Goal: Task Accomplishment & Management: Use online tool/utility

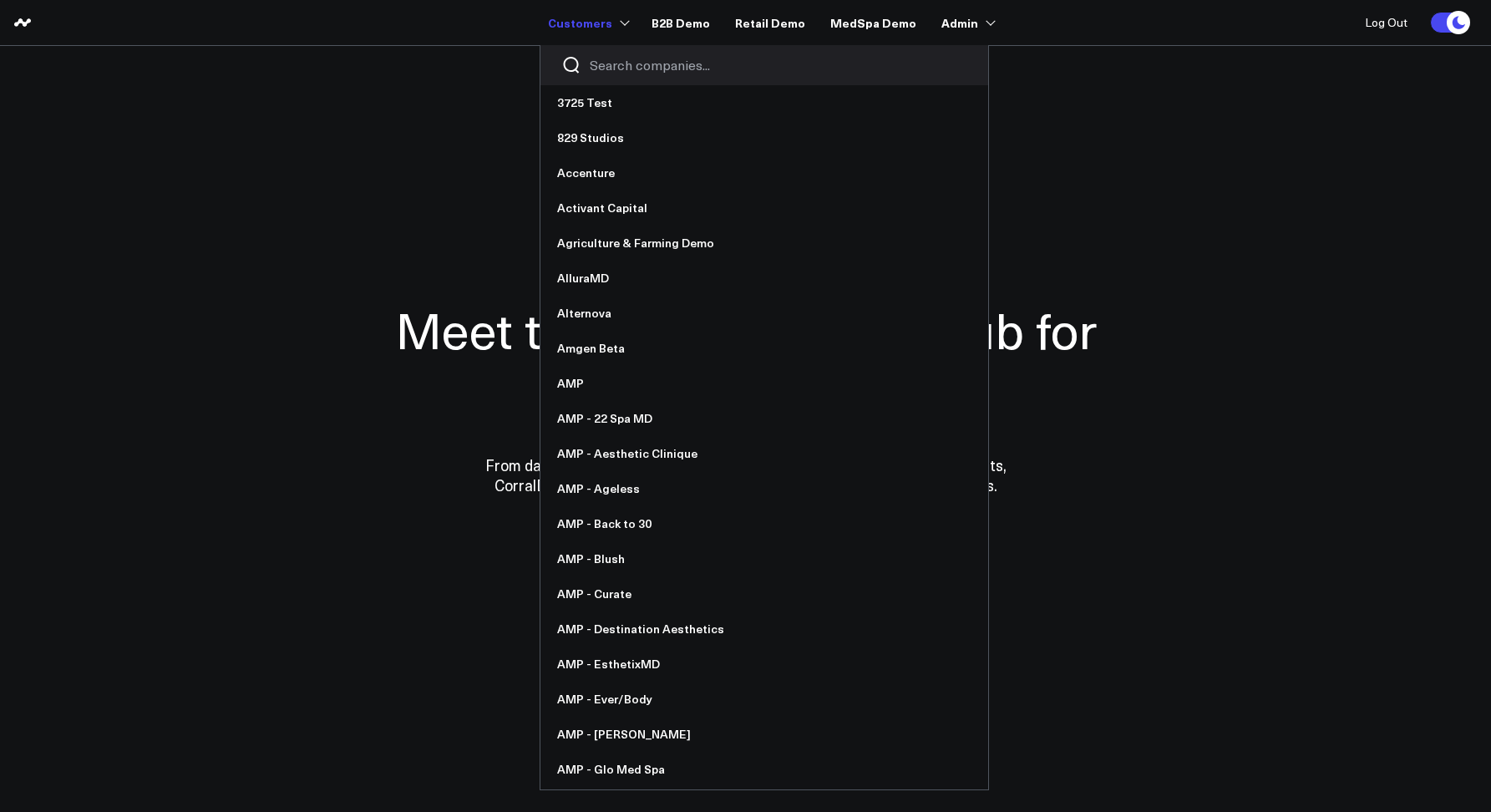
click at [603, 64] on input "Search companies input" at bounding box center [778, 65] width 377 height 18
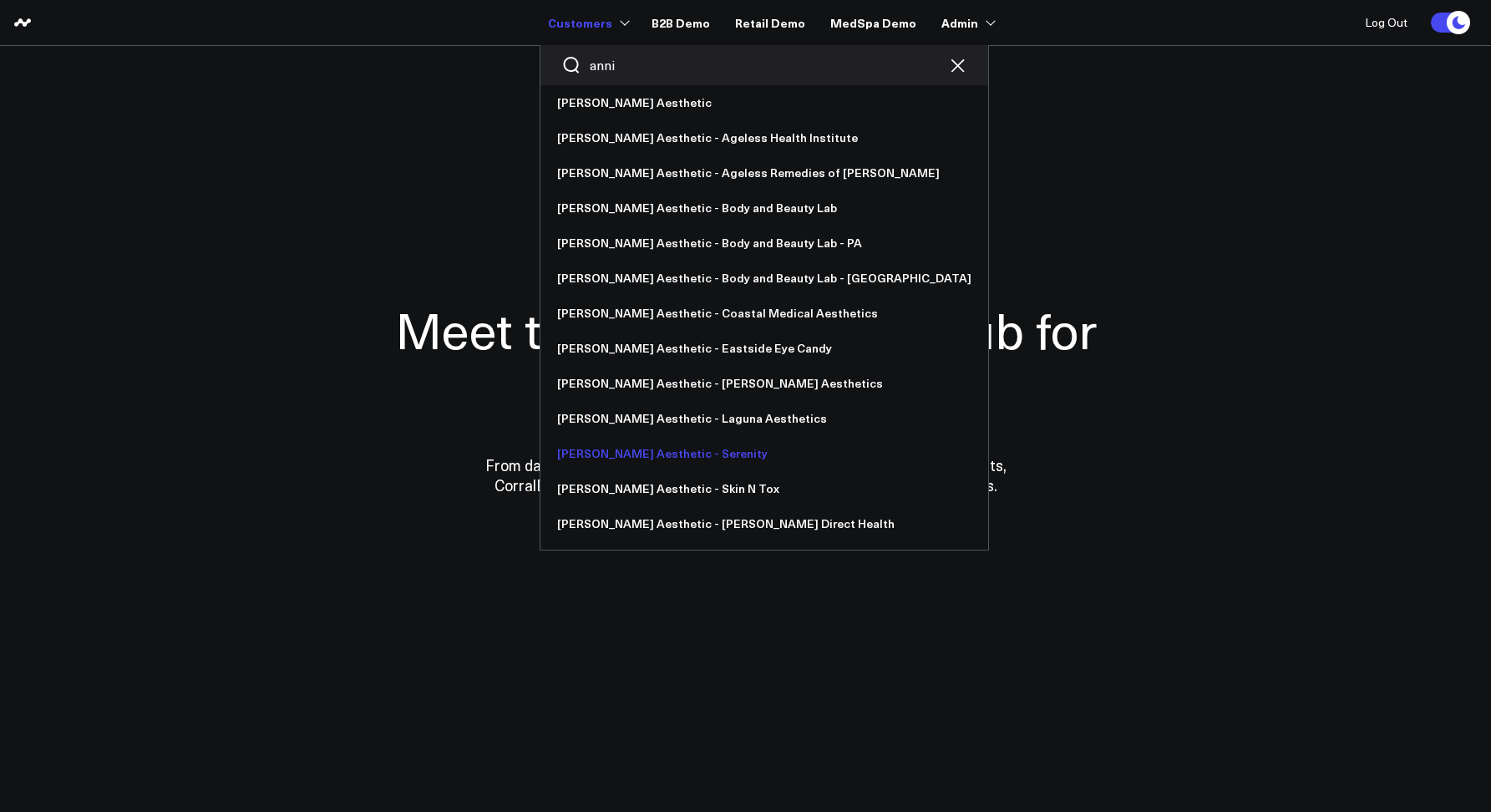
type input "anni"
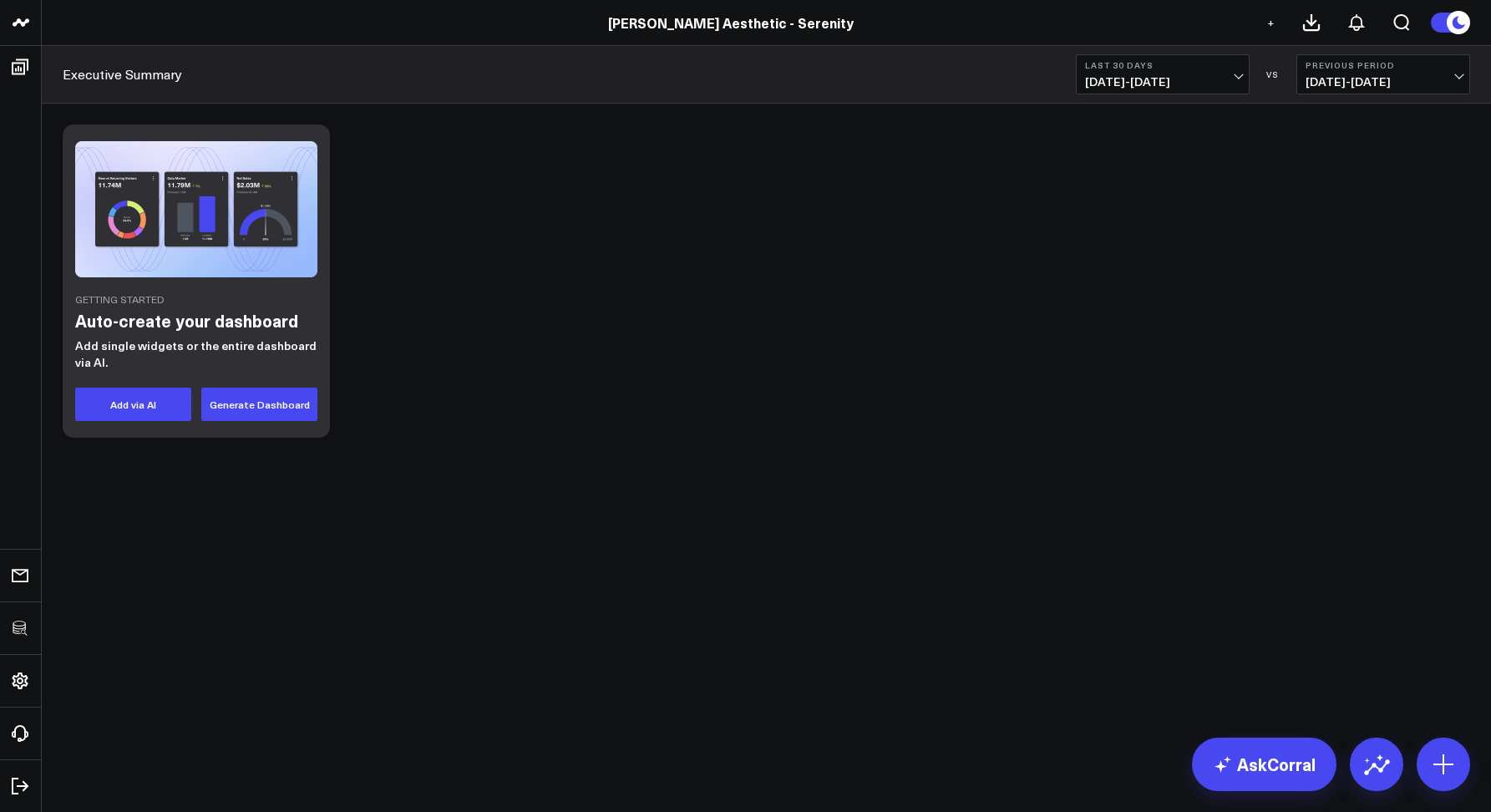
click at [674, 22] on link "[PERSON_NAME] Aesthetic - Serenity" at bounding box center [730, 22] width 245 height 18
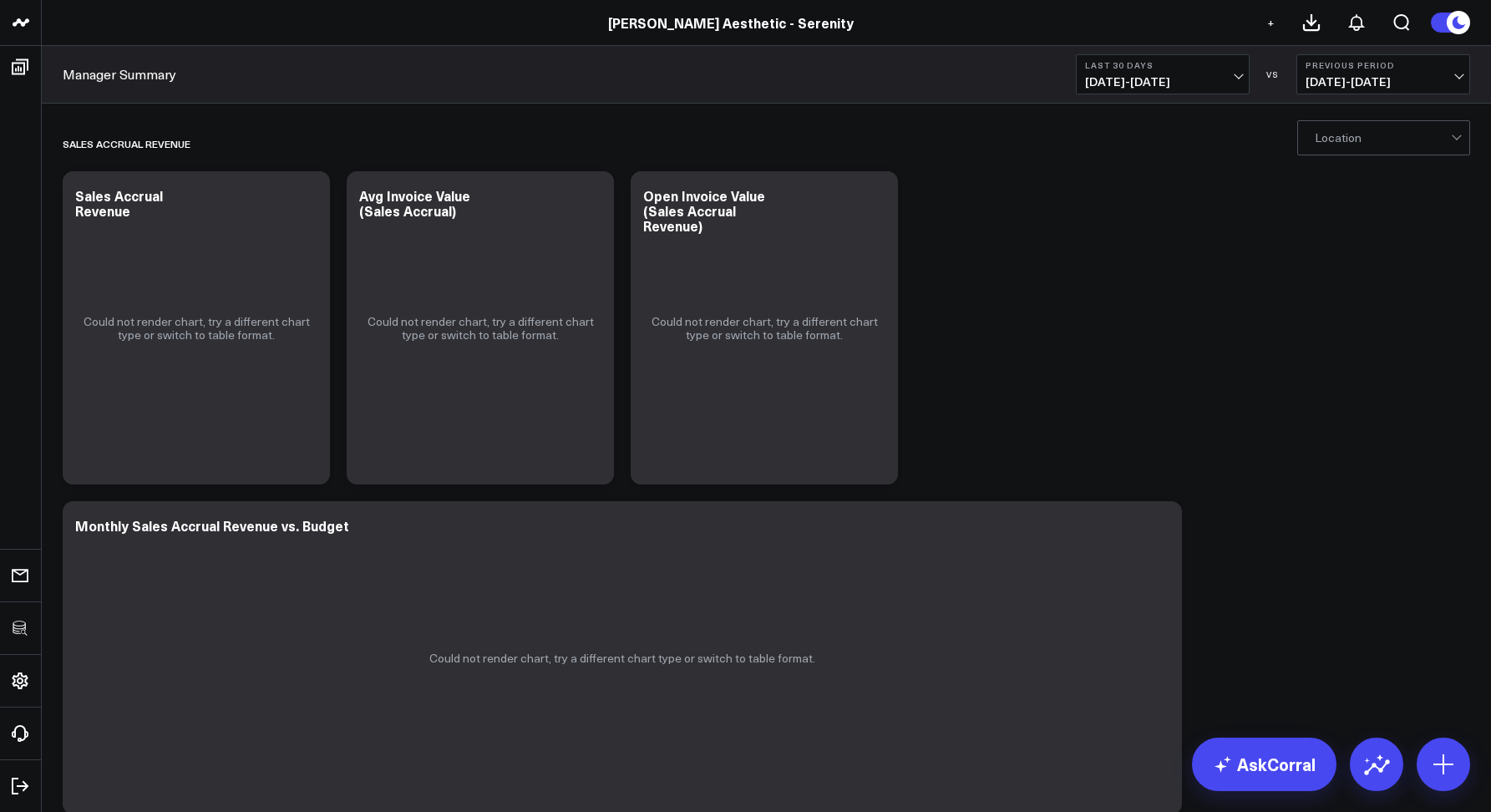
drag, startPoint x: 86, startPoint y: 99, endPoint x: 503, endPoint y: 3, distance: 427.9
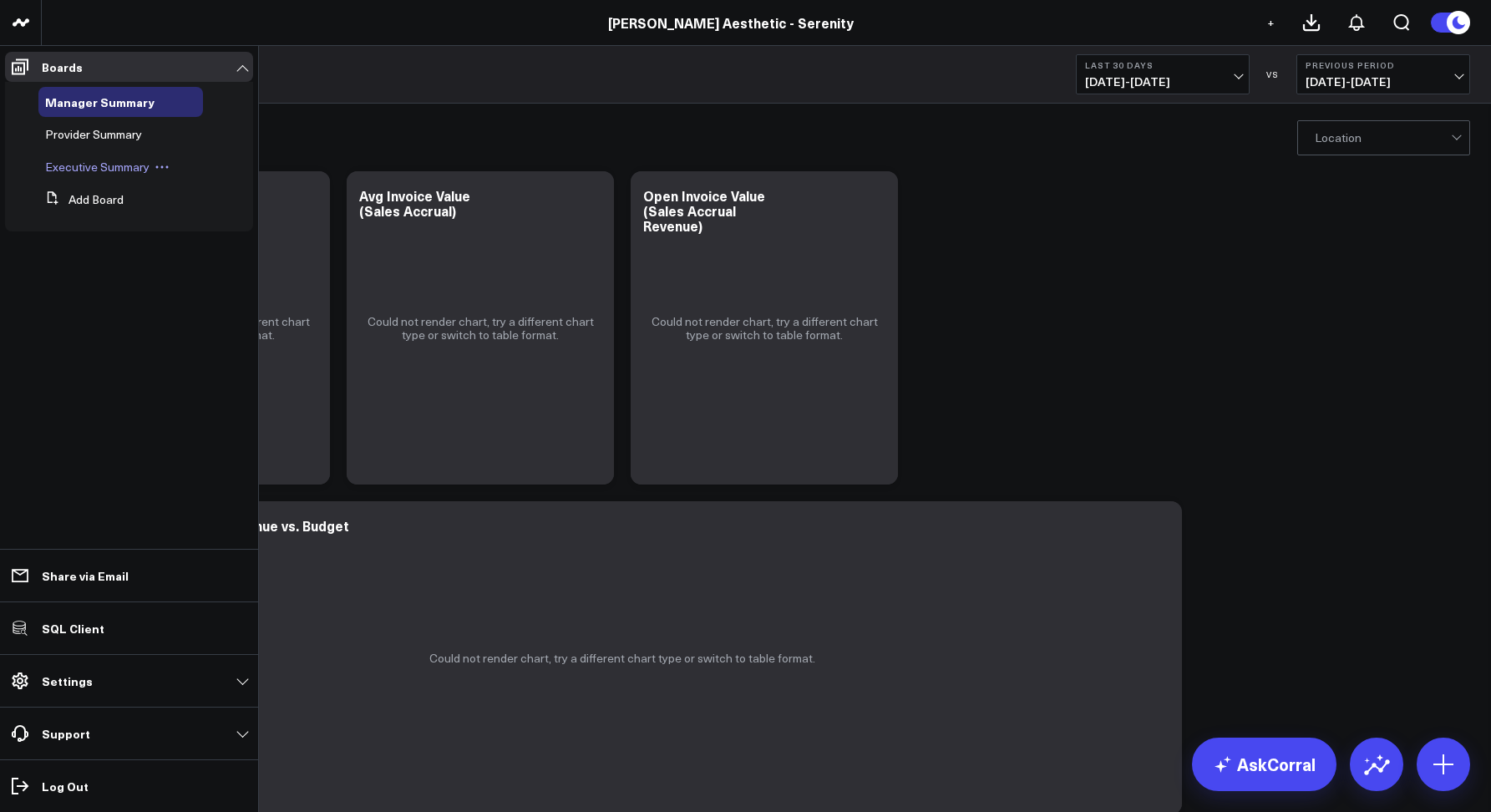
click at [103, 165] on span "Executive Summary" at bounding box center [96, 166] width 104 height 16
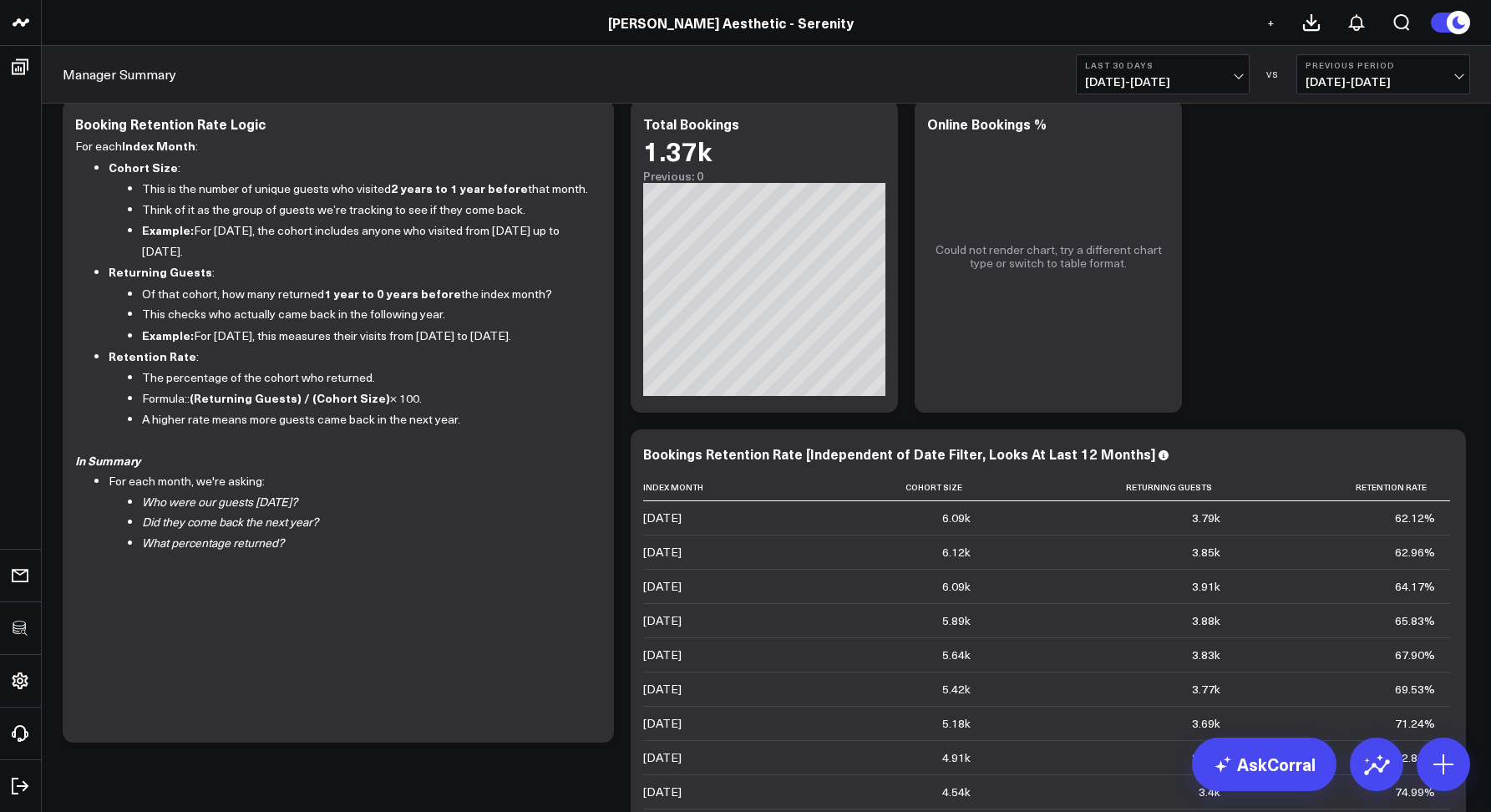
scroll to position [1662, 0]
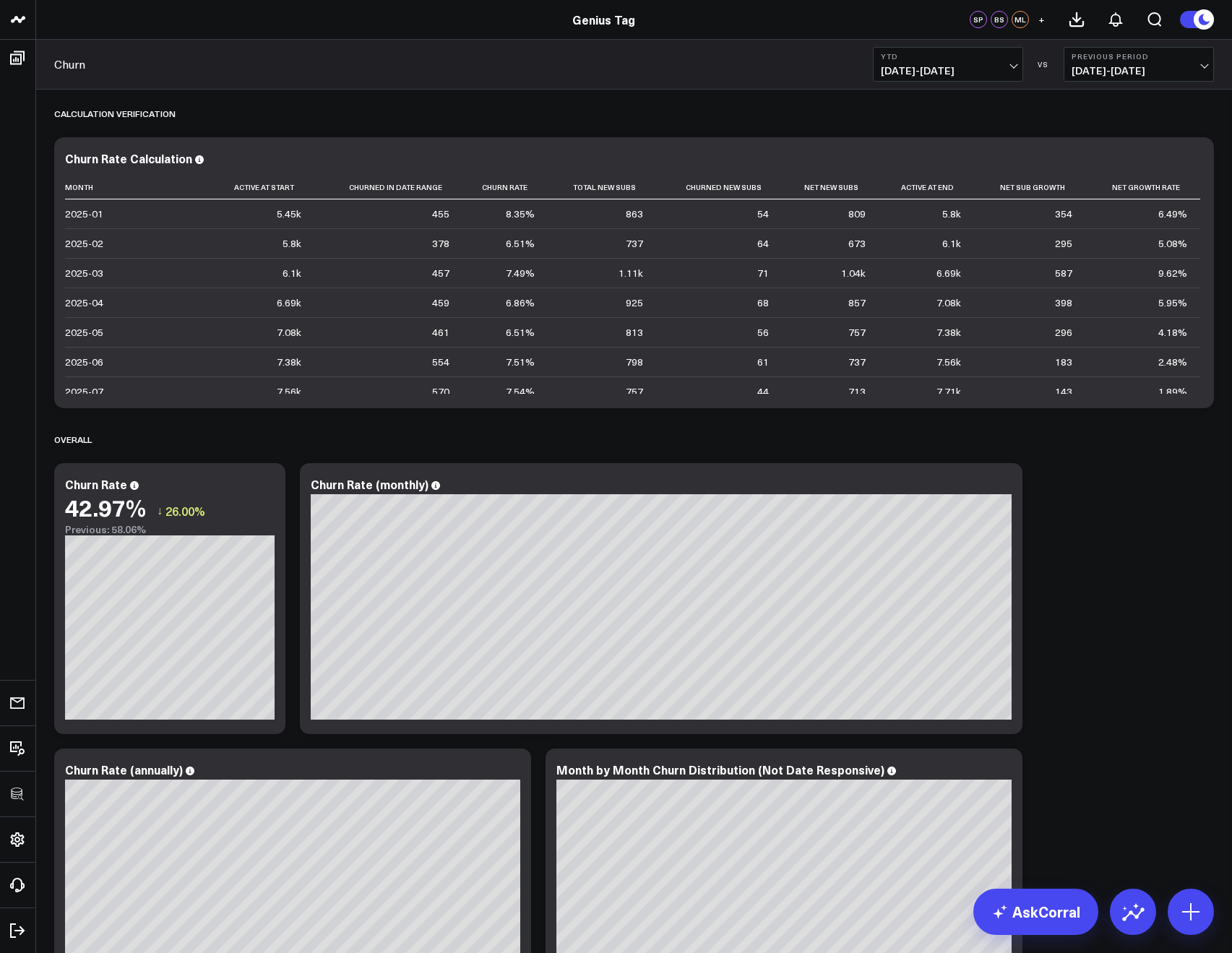
click at [903, 65] on span "01/01/25 - 08/13/25" at bounding box center [948, 71] width 135 height 12
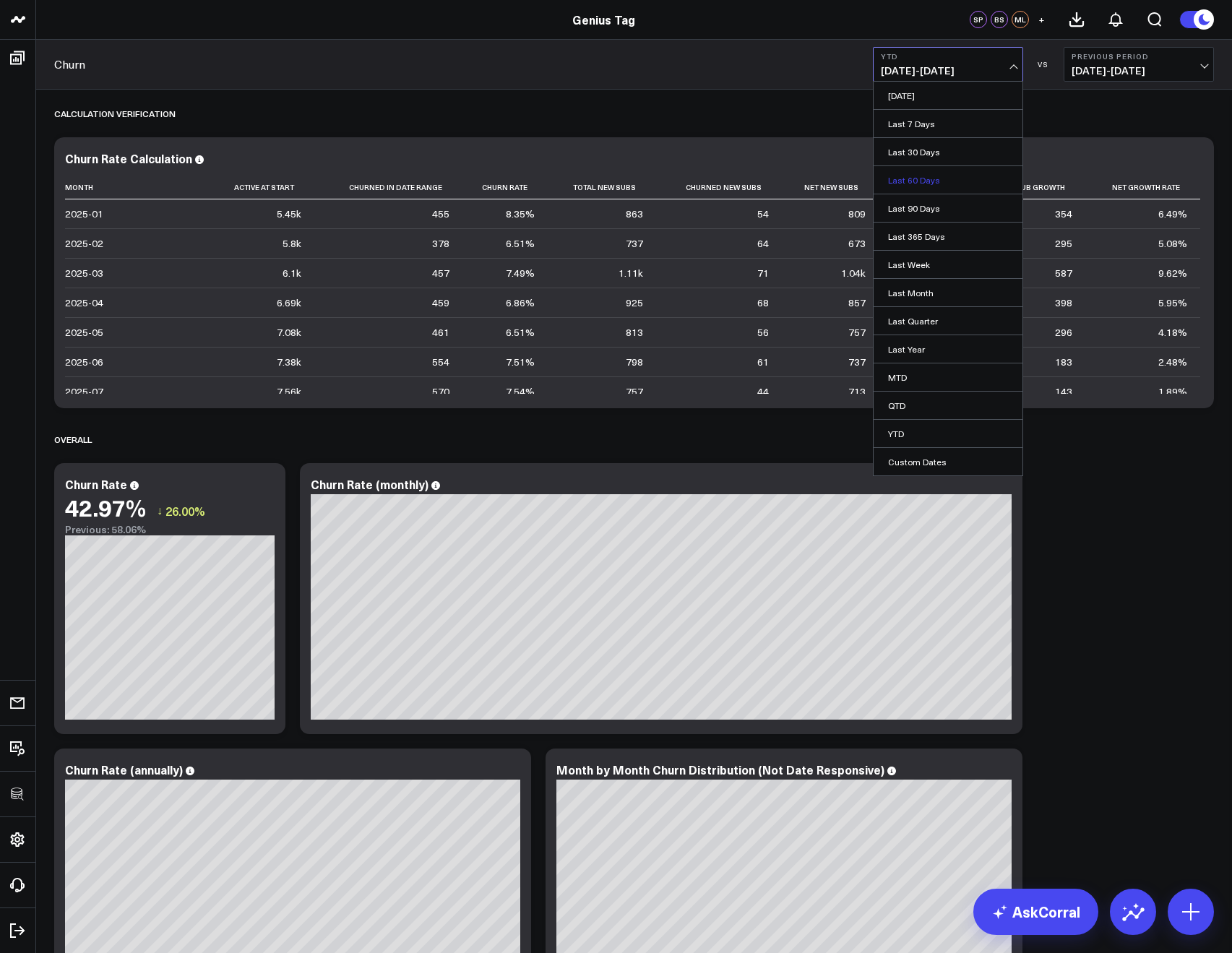
click at [901, 172] on link "Last 60 Days" at bounding box center [948, 179] width 149 height 28
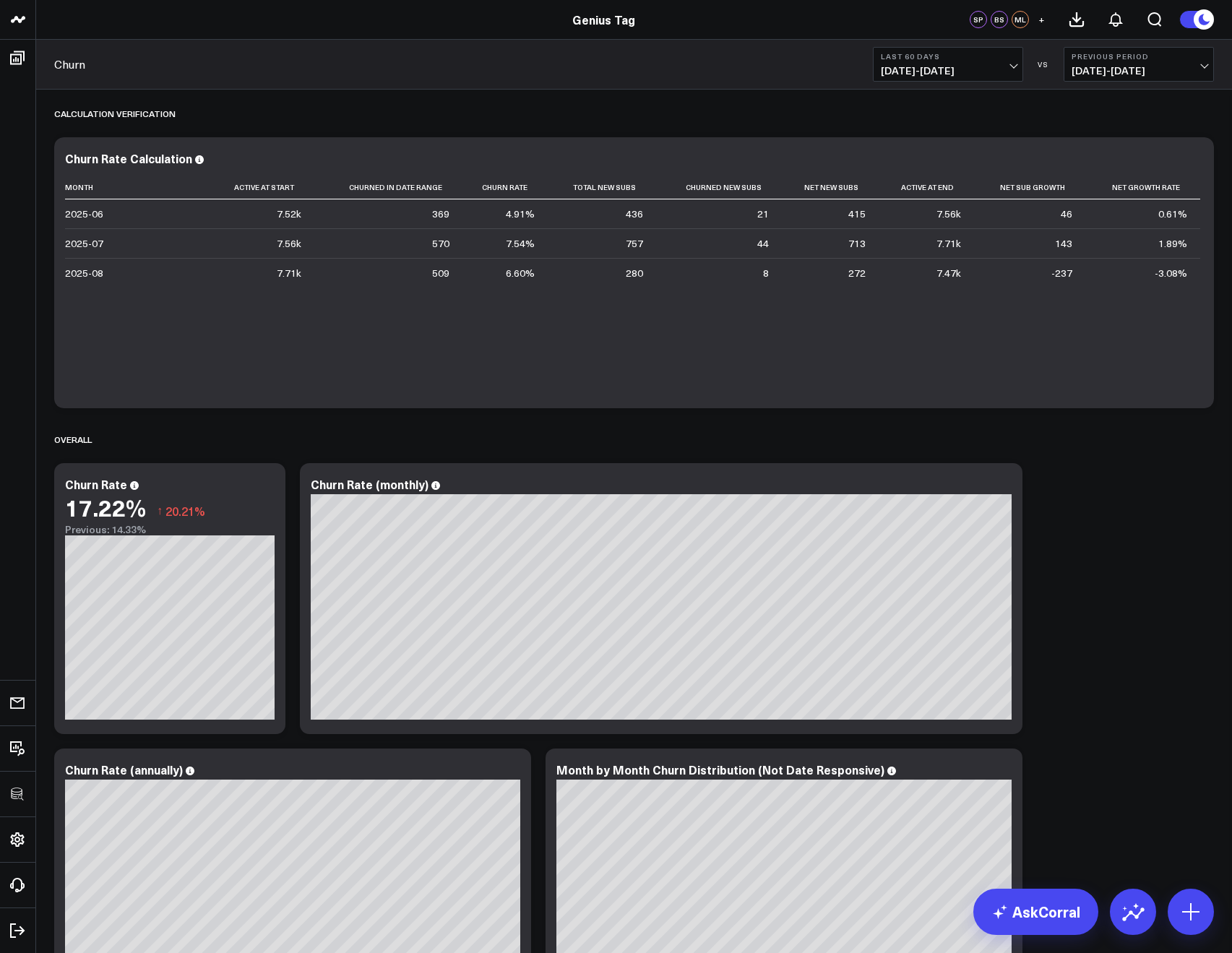
click at [905, 72] on span "06/15/25 - 08/13/25" at bounding box center [948, 71] width 135 height 12
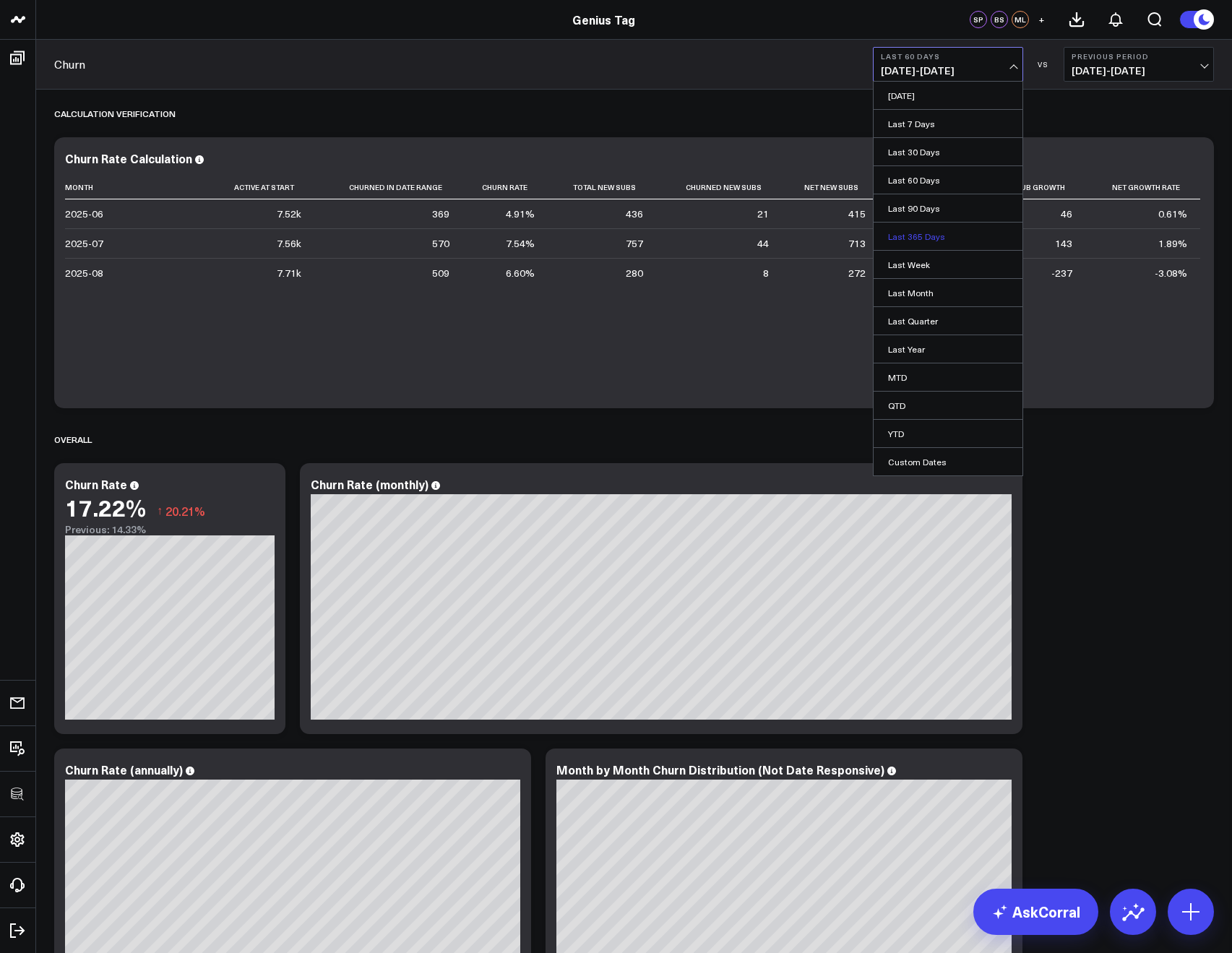
click at [905, 233] on link "Last 365 Days" at bounding box center [948, 236] width 149 height 28
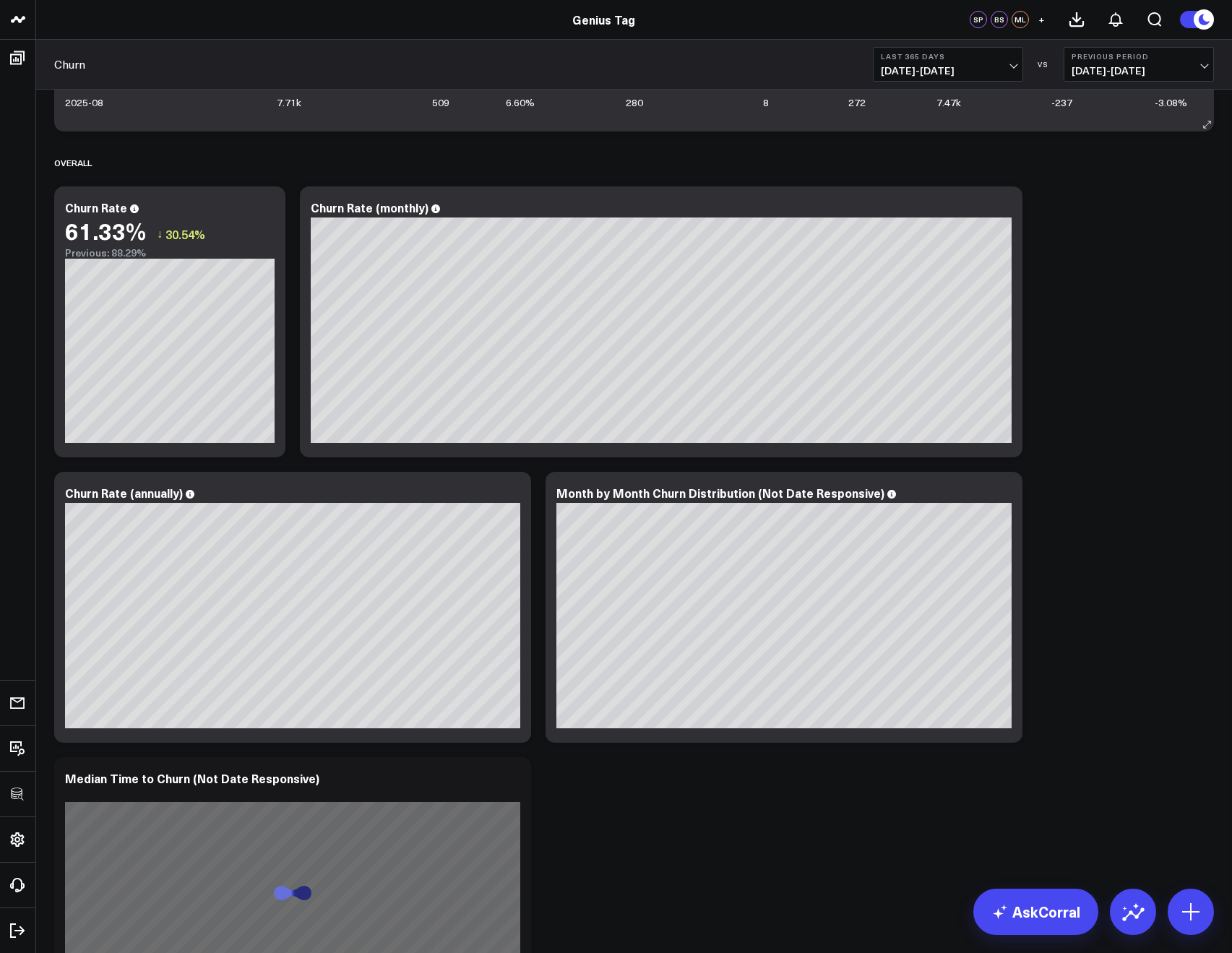
scroll to position [613, 0]
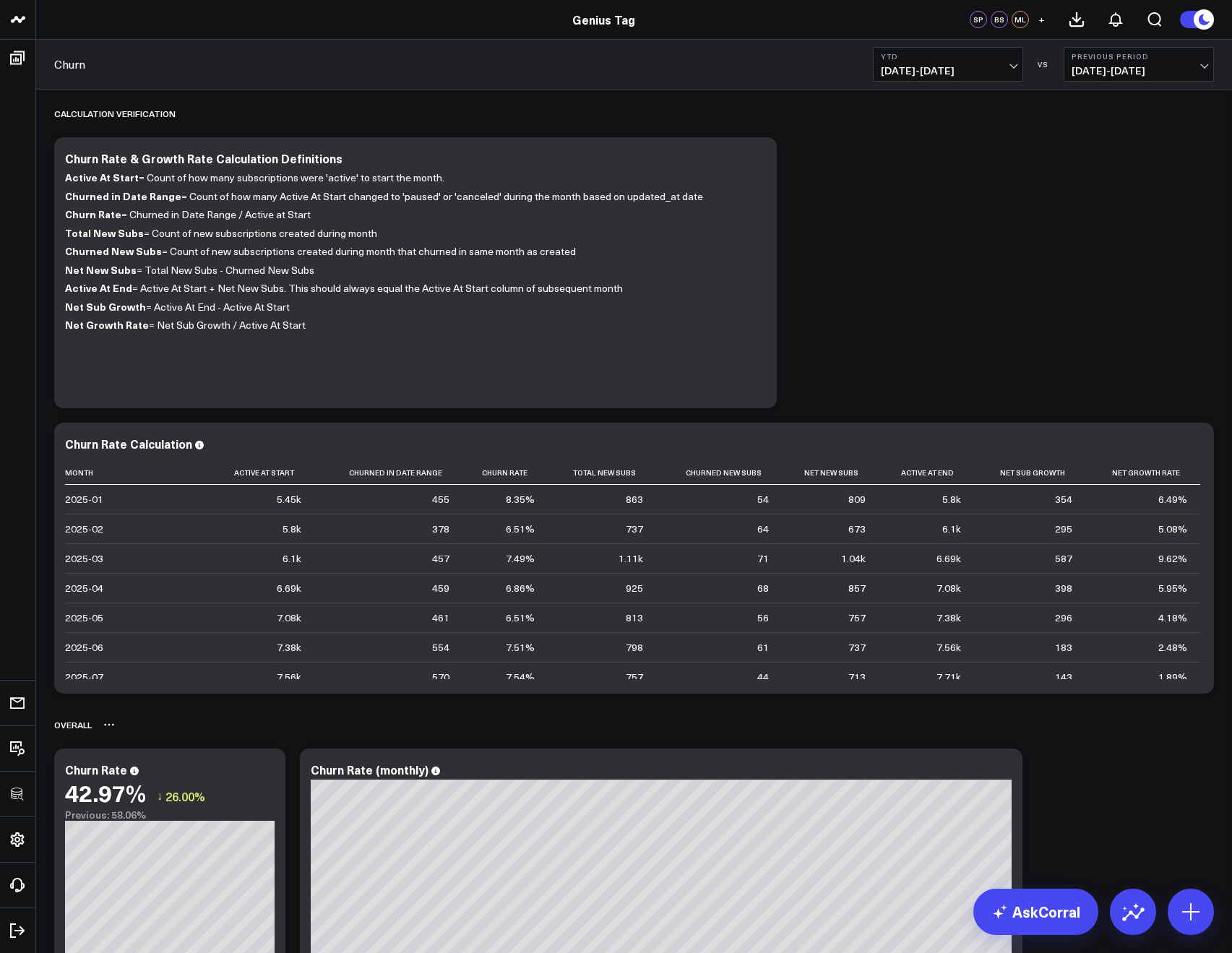
click at [110, 727] on icon at bounding box center [109, 725] width 12 height 12
click at [135, 742] on button "Rename" at bounding box center [146, 740] width 63 height 24
click at [117, 727] on div "Overall (REASSES FEASIBILITY OF ALL CHARTS BELOW)" at bounding box center [173, 724] width 237 height 33
click at [133, 729] on div "Overall (REASSES FEASIBILITY OF ALL CHARTS BELOW)" at bounding box center [173, 724] width 237 height 33
click at [449, 726] on div "Overall (REASSESs FEASIBILITY OF ALL CHARTS BELOW)" at bounding box center [634, 724] width 1160 height 33
